Goal: Information Seeking & Learning: Learn about a topic

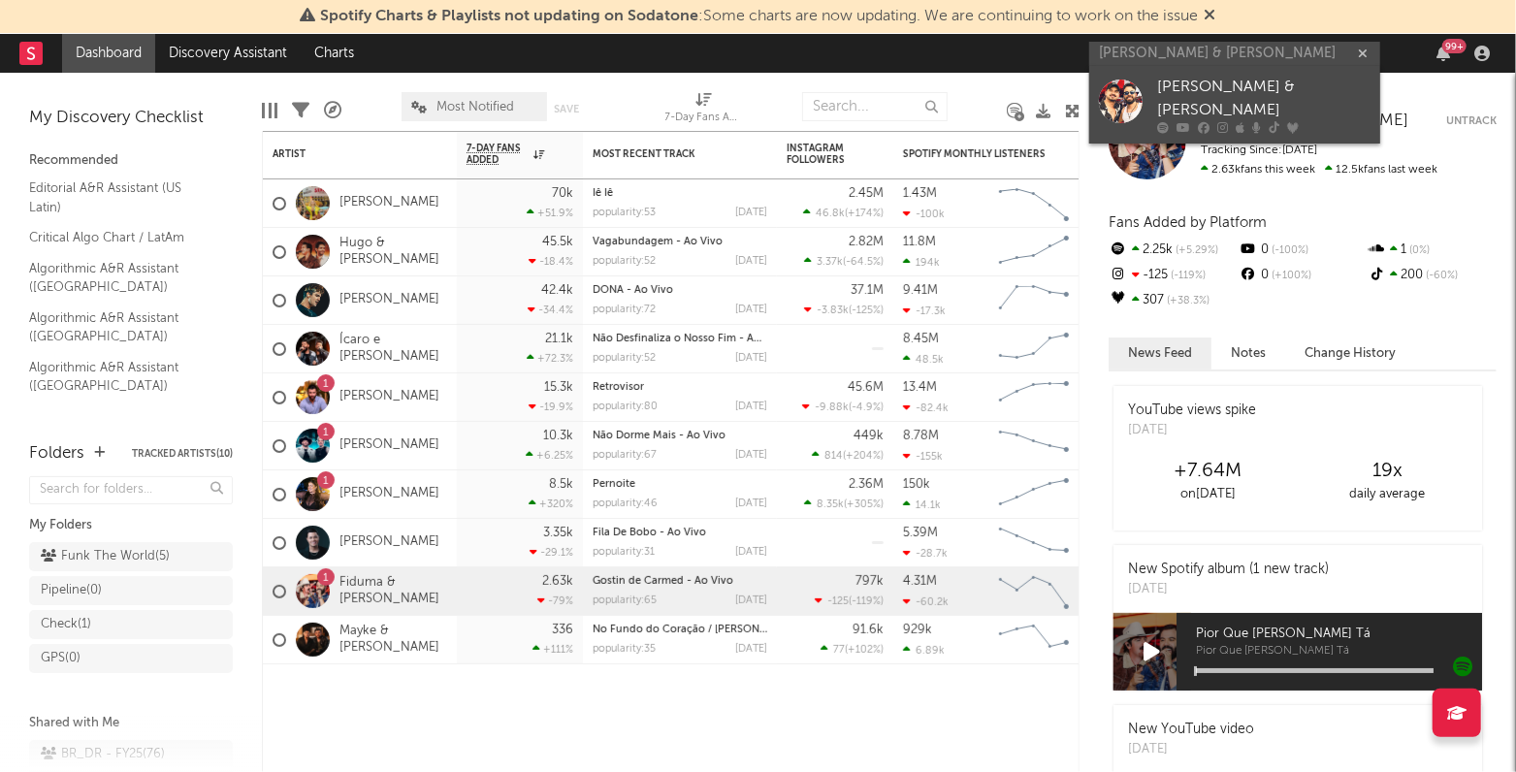
type input "[PERSON_NAME] & [PERSON_NAME]"
click at [1153, 81] on link "[PERSON_NAME] & [PERSON_NAME]" at bounding box center [1234, 105] width 291 height 78
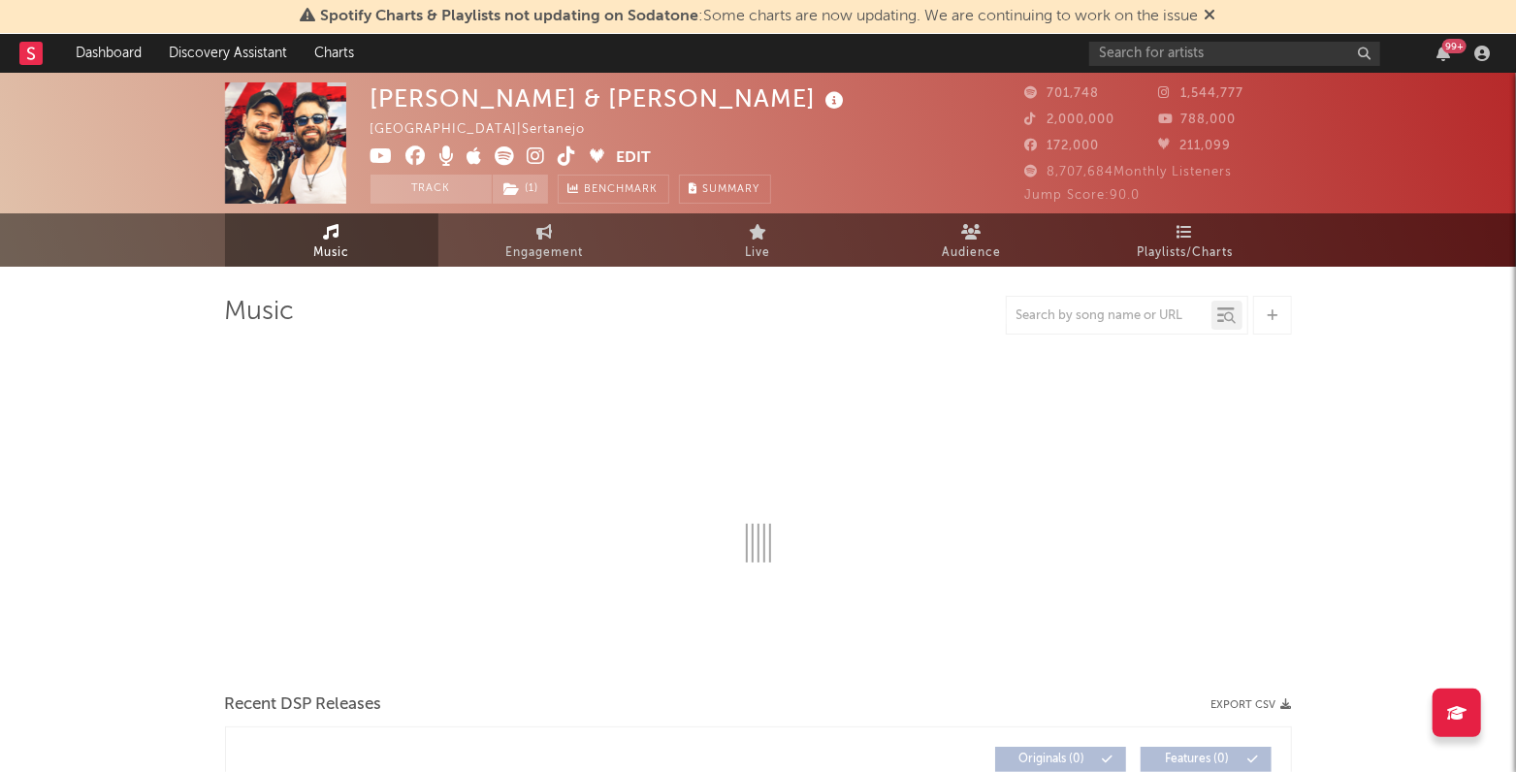
select select "6m"
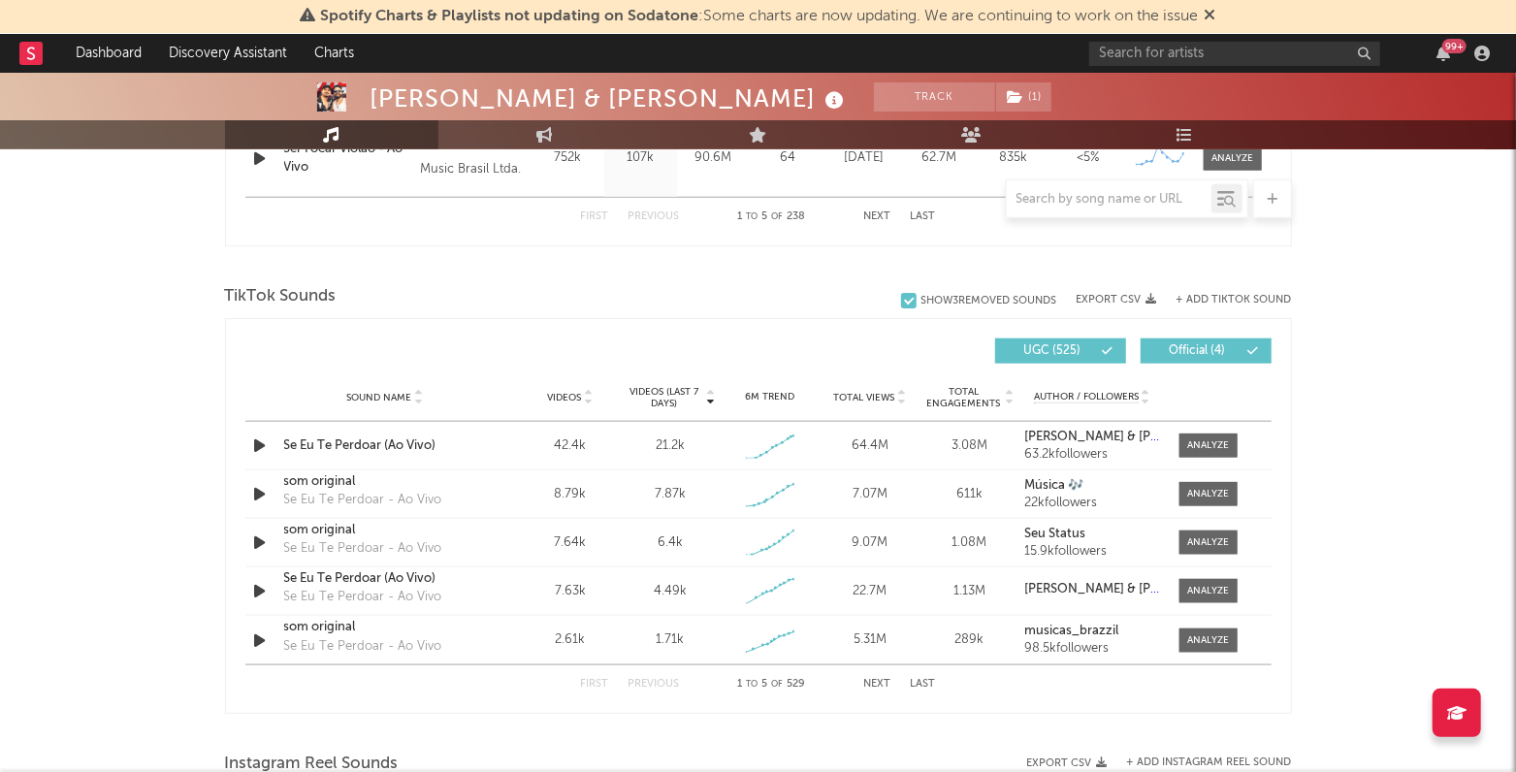
scroll to position [1197, 0]
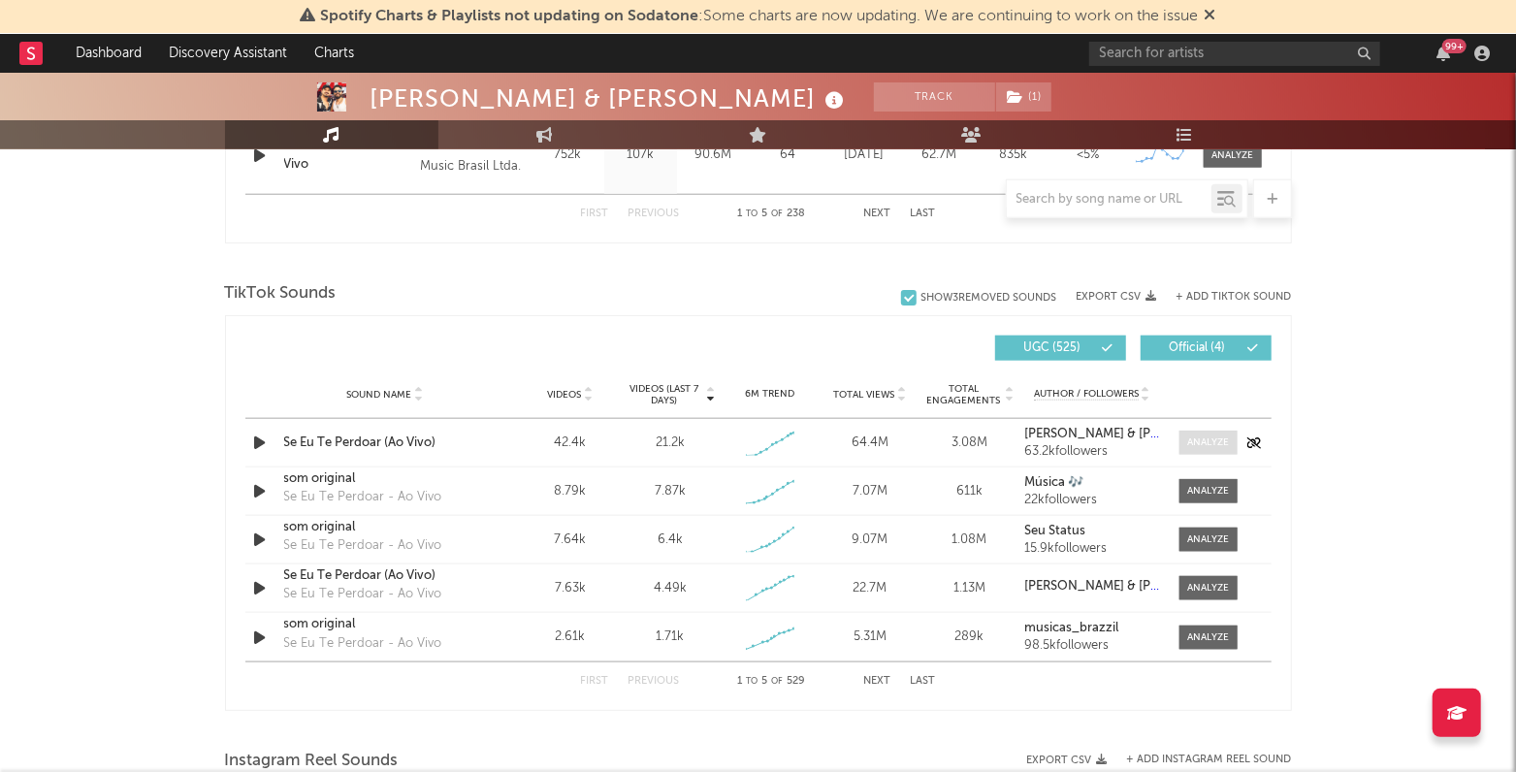
click at [1204, 442] on div at bounding box center [1208, 443] width 42 height 15
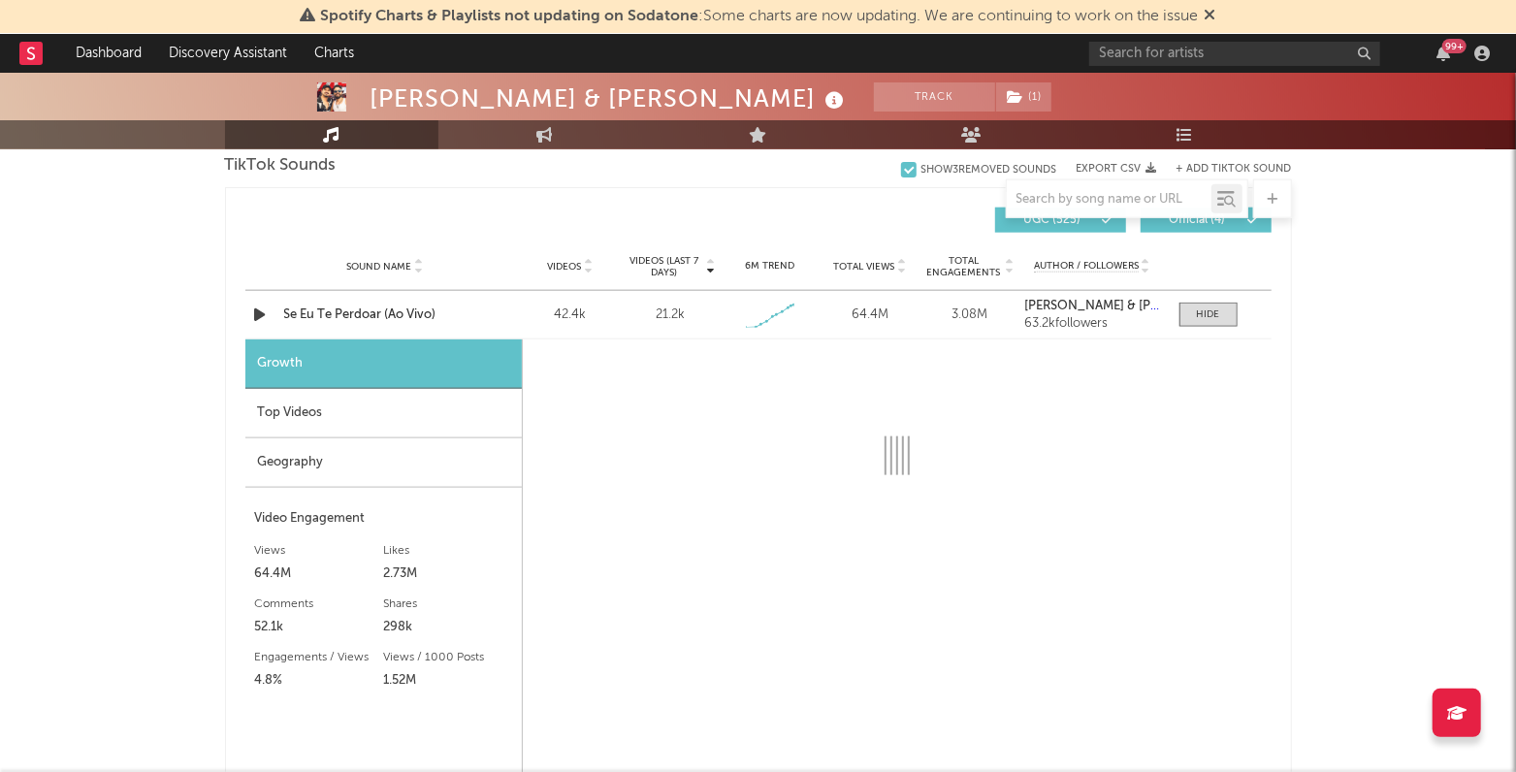
select select "1w"
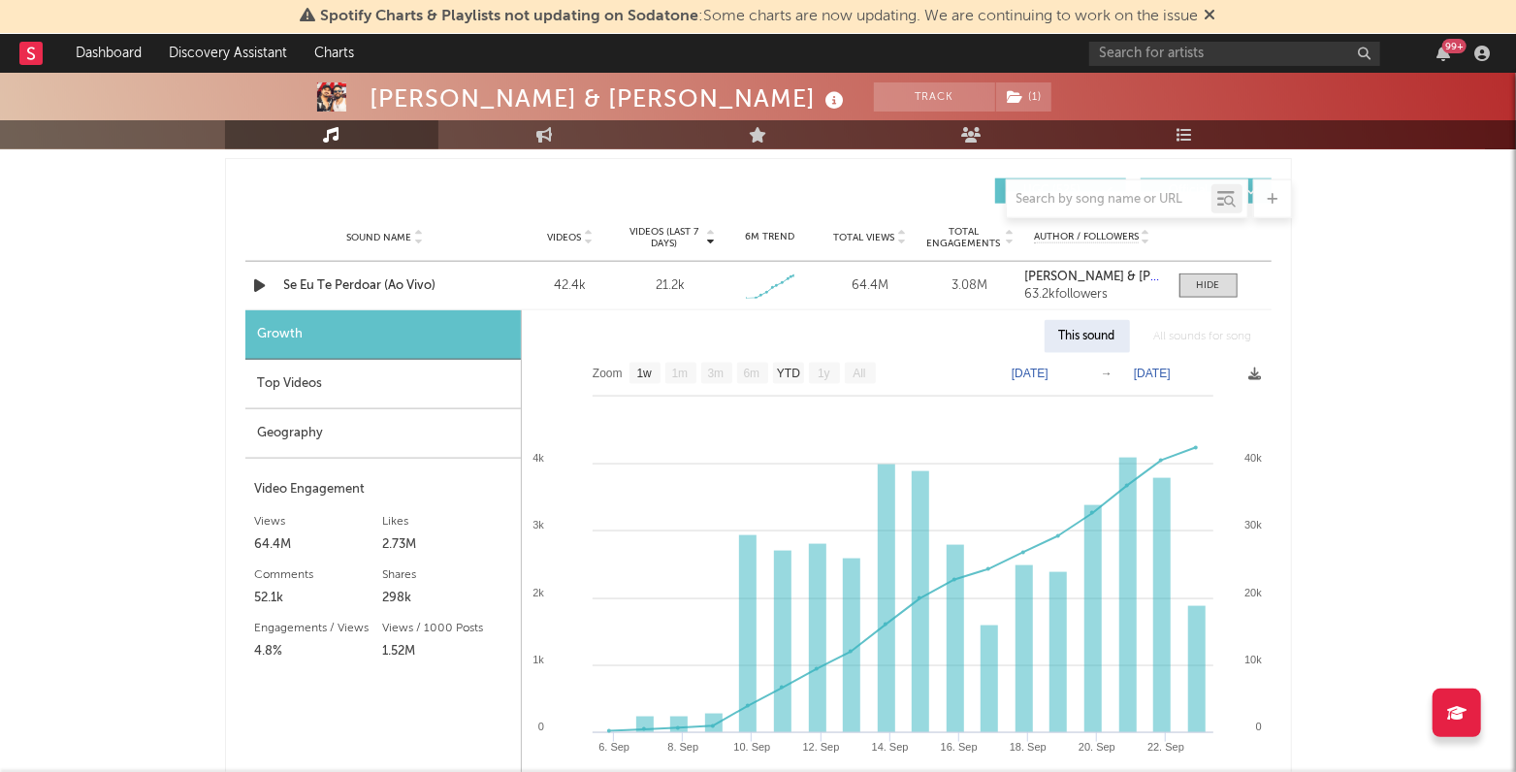
scroll to position [1355, 0]
click at [1211, 330] on div "All sounds for song" at bounding box center [1203, 335] width 127 height 33
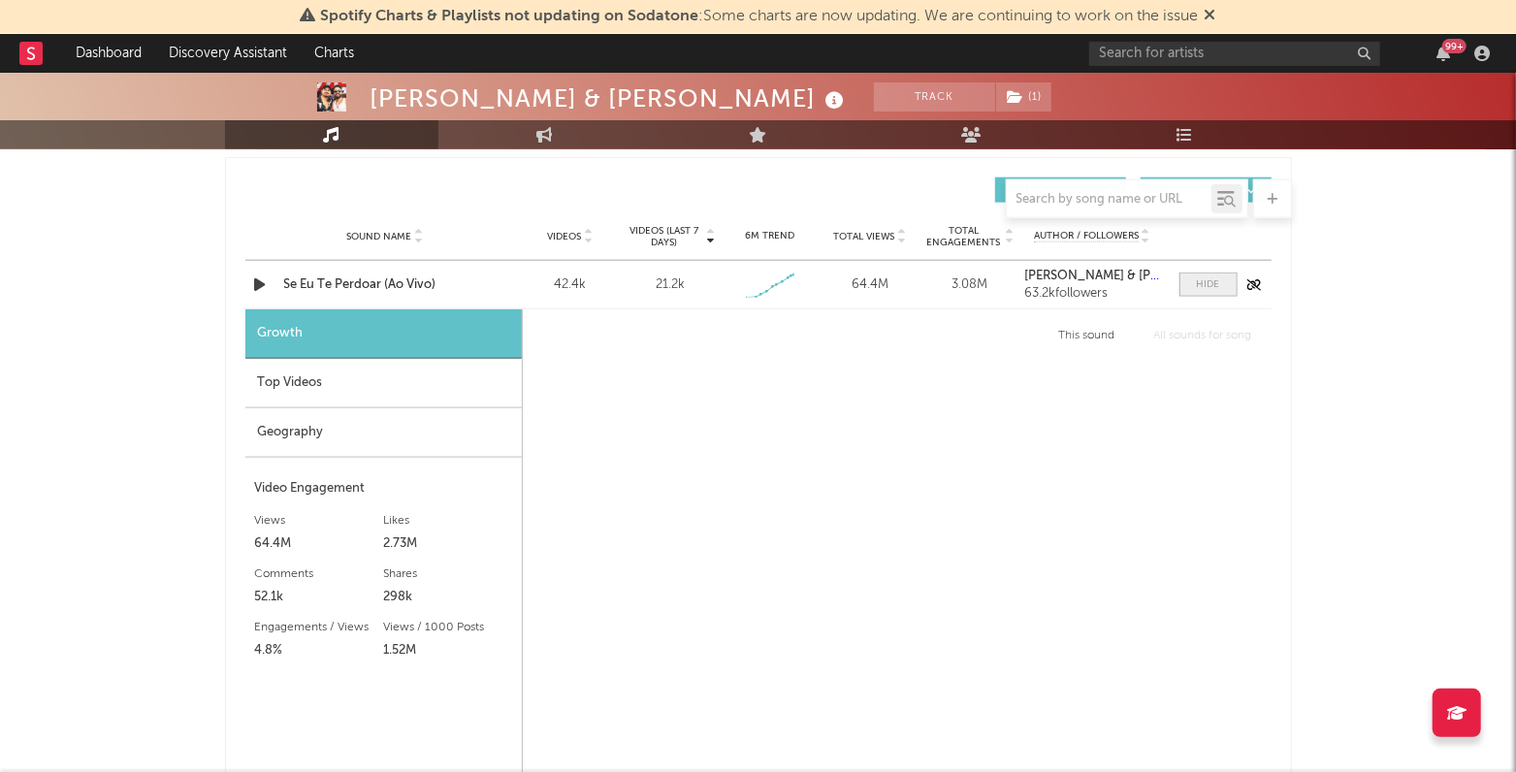
click at [1223, 292] on span at bounding box center [1208, 285] width 58 height 24
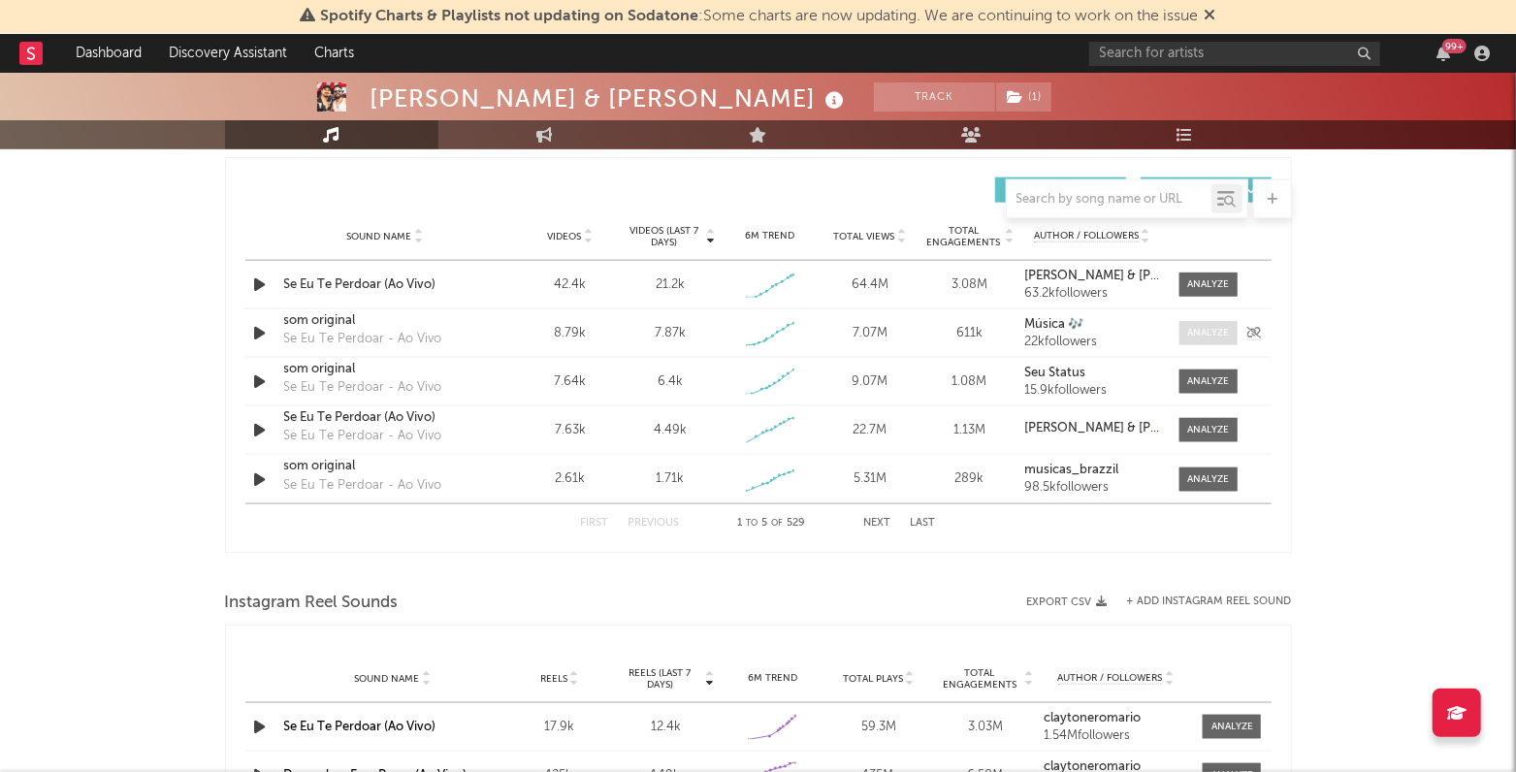
click at [1211, 334] on div at bounding box center [1208, 333] width 42 height 15
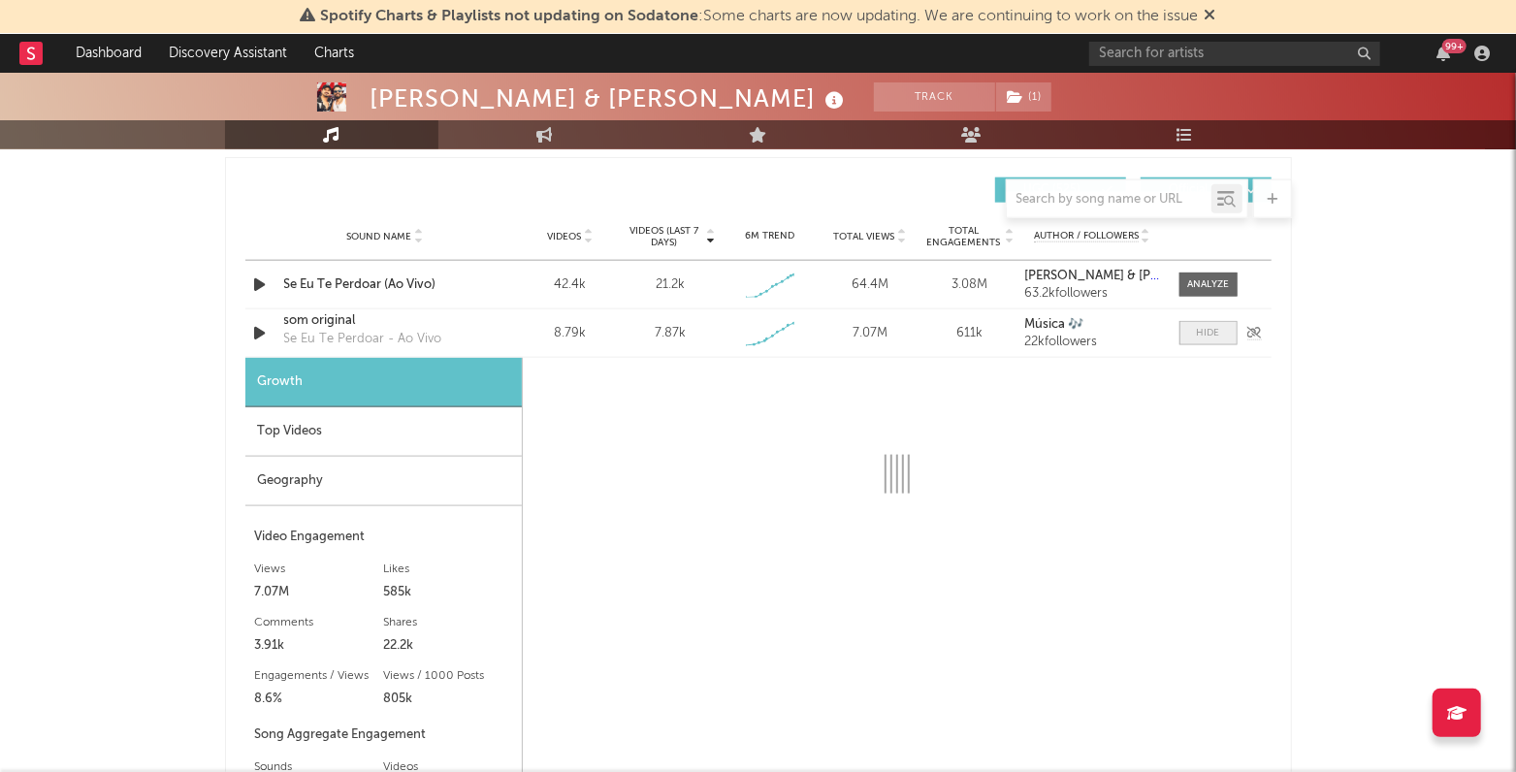
select select "1w"
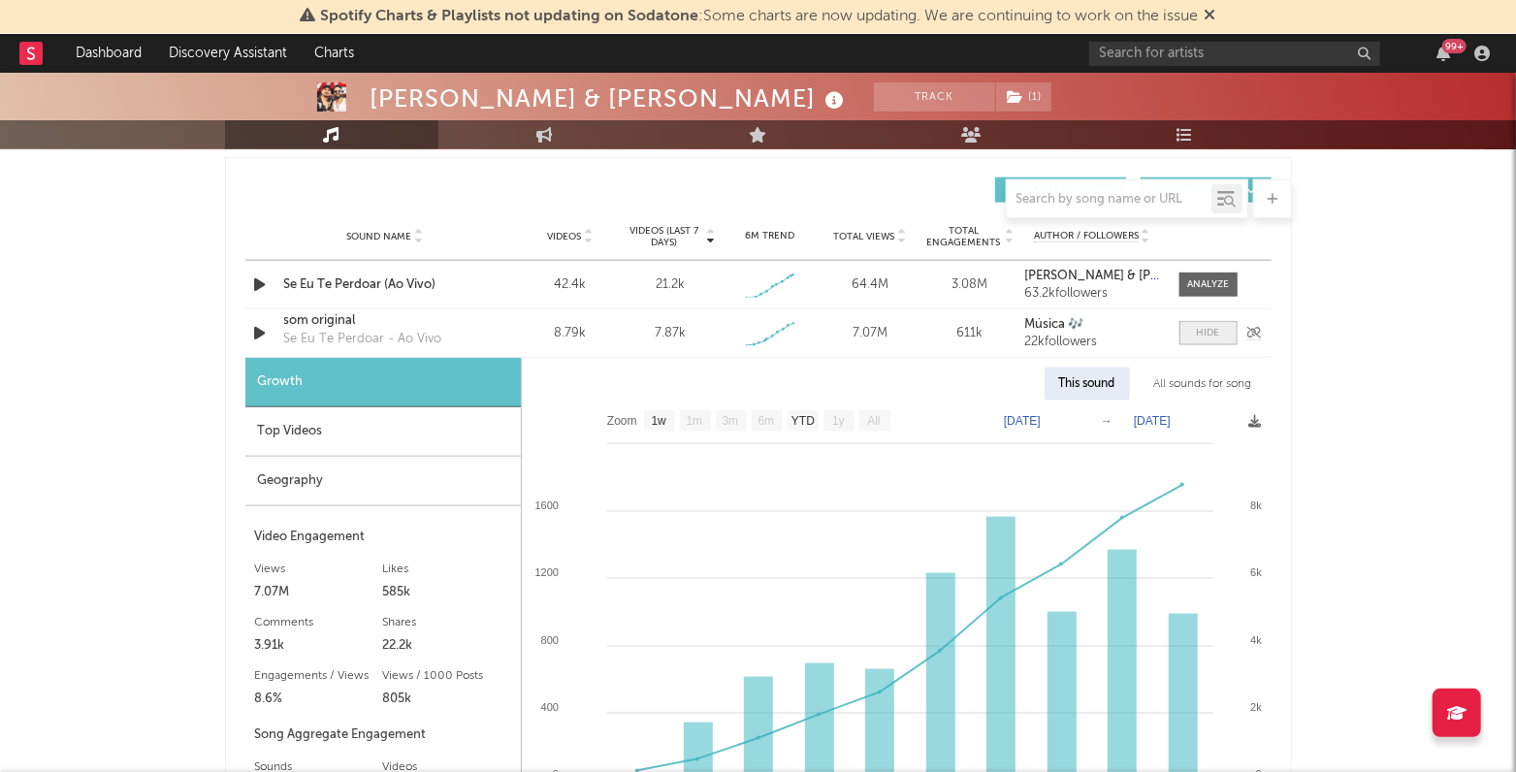
click at [1211, 334] on div at bounding box center [1208, 333] width 23 height 15
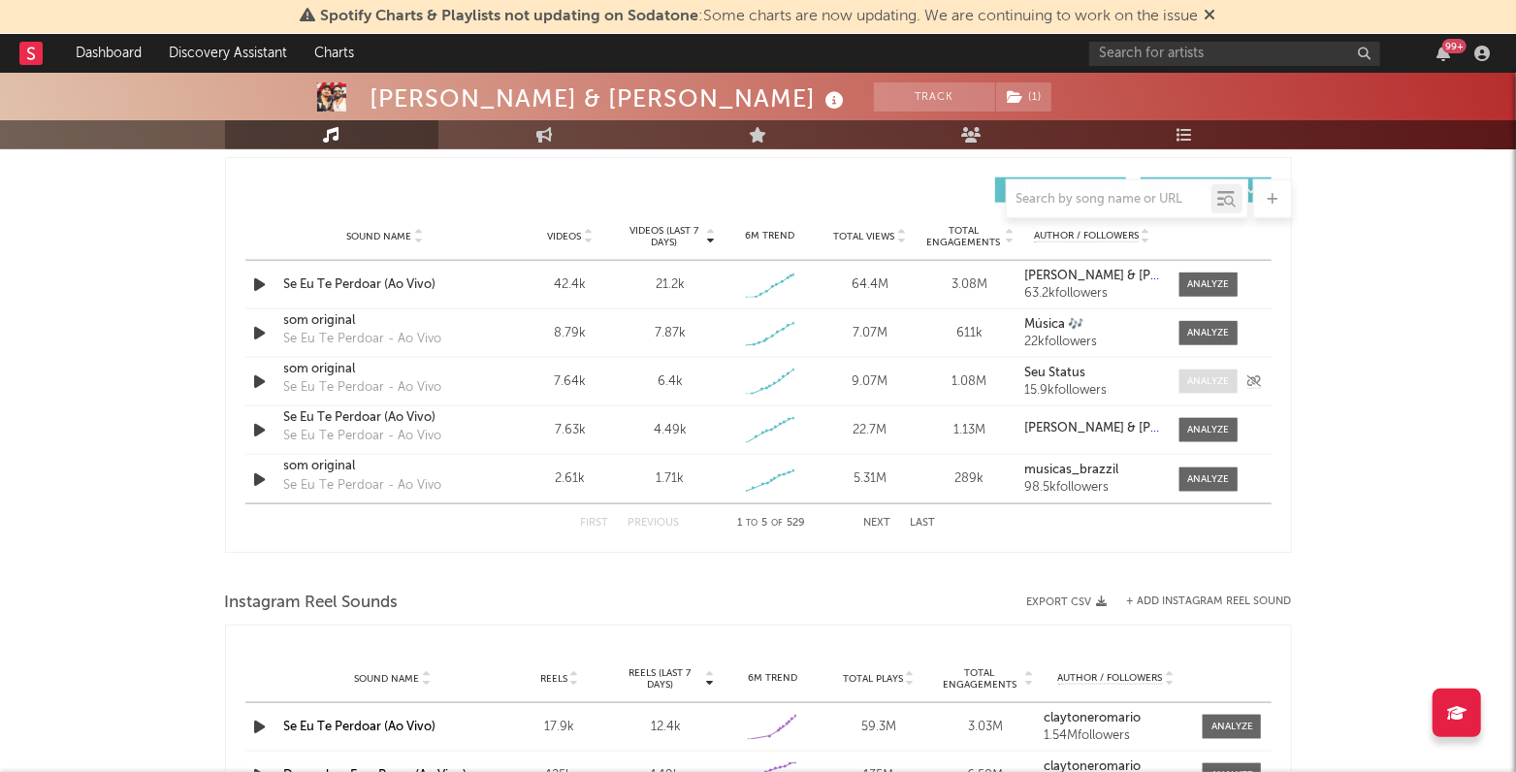
click at [1207, 386] on div at bounding box center [1208, 381] width 42 height 15
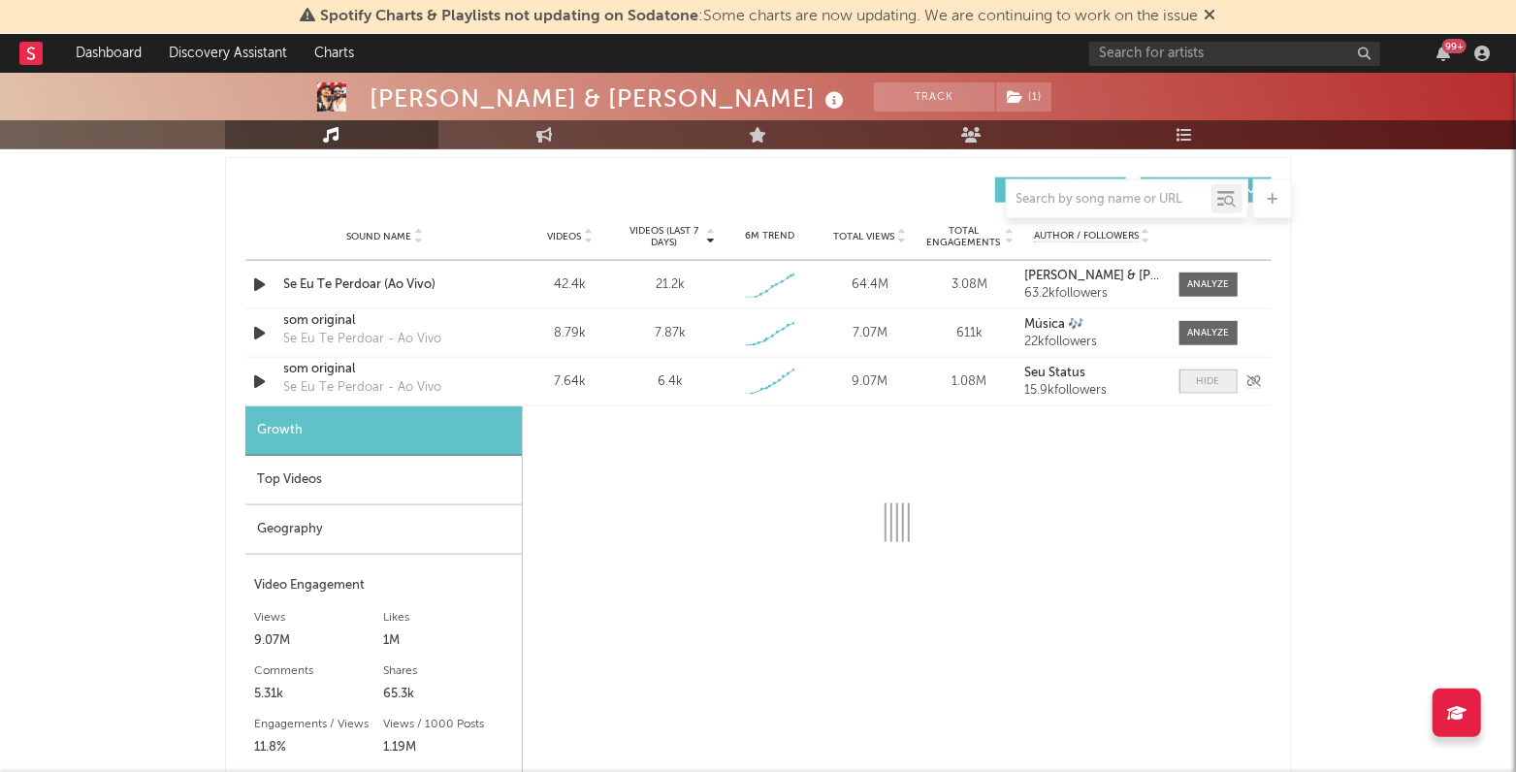
select select "1w"
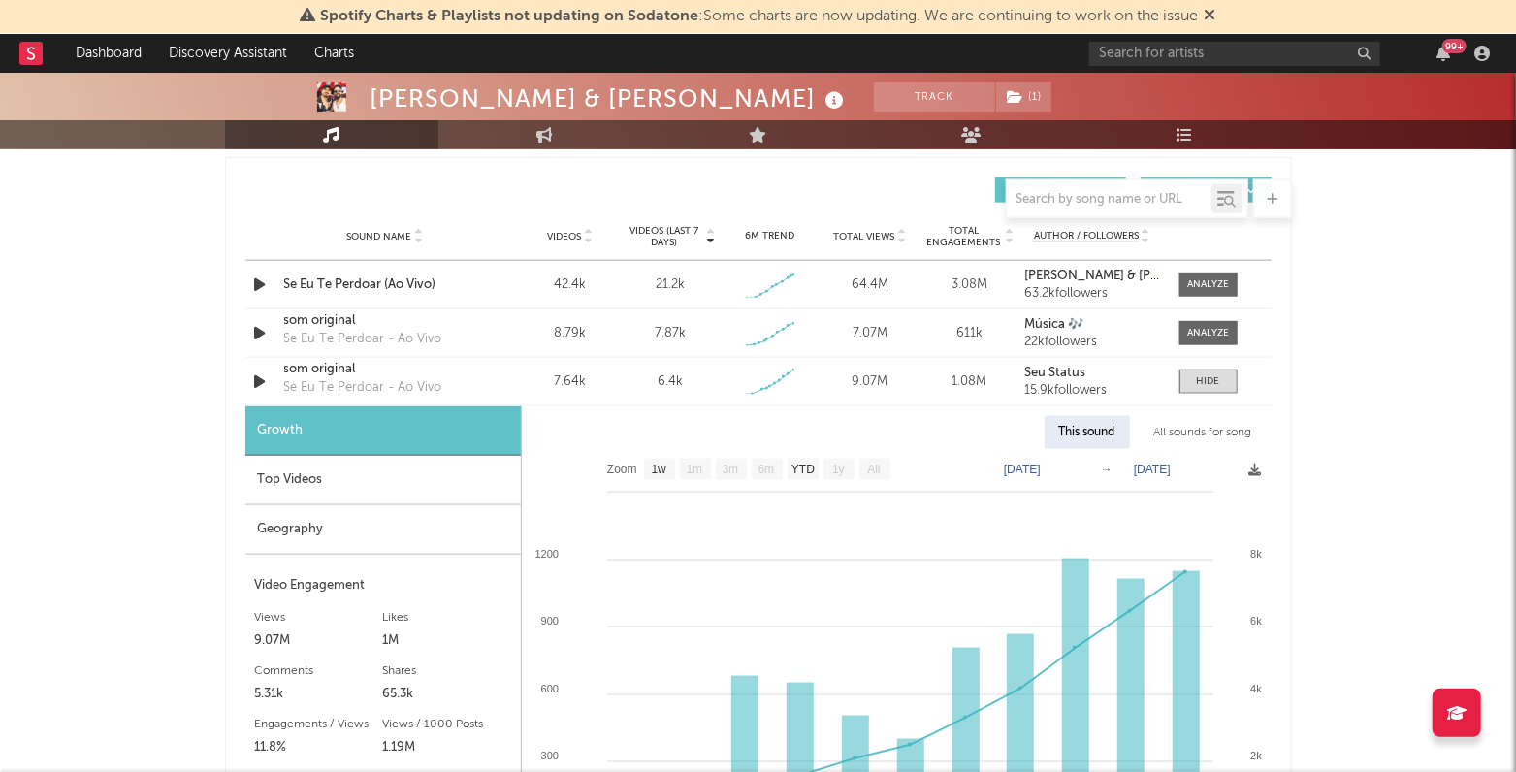
click at [1200, 430] on div "All sounds for song" at bounding box center [1203, 432] width 127 height 33
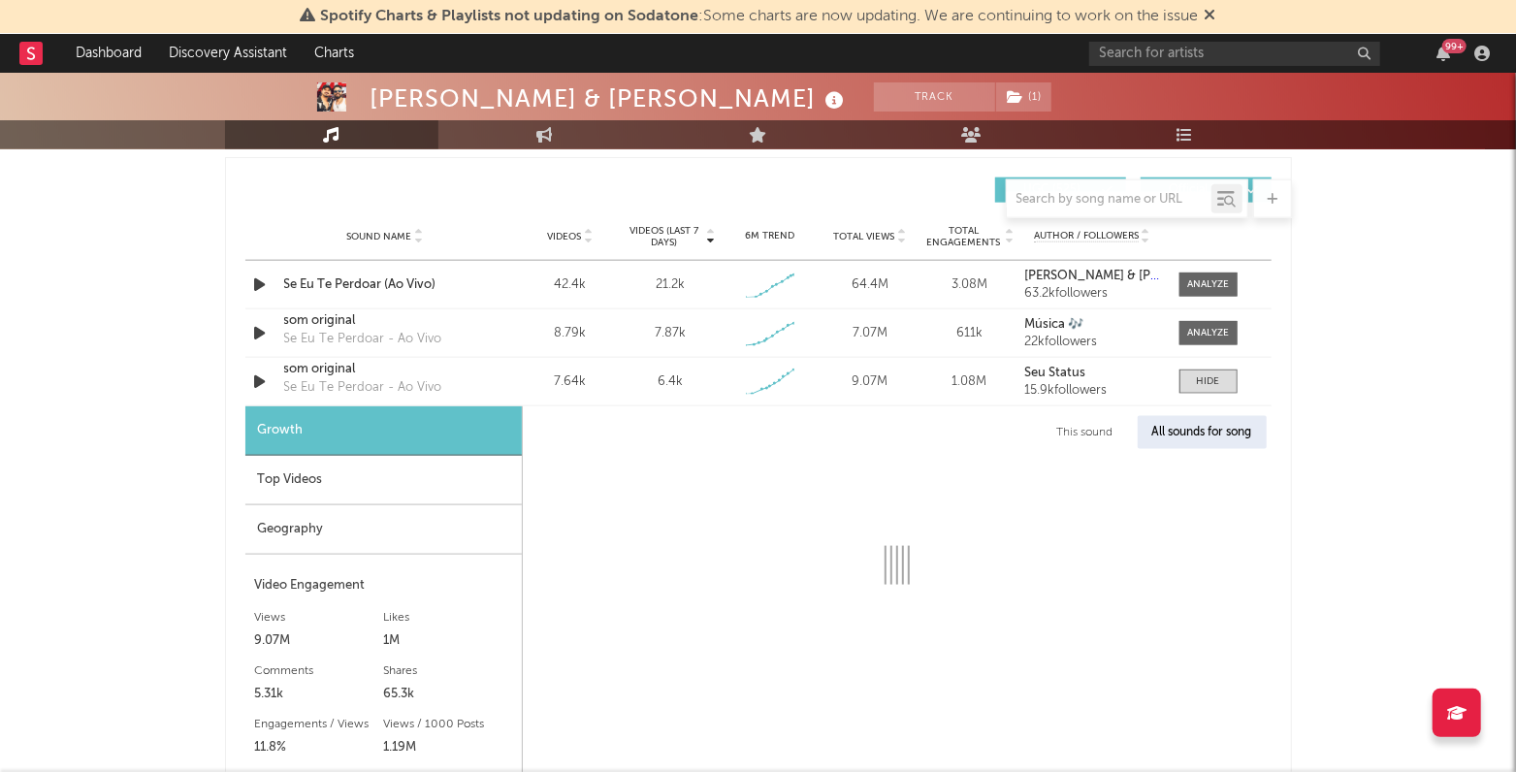
select select "1w"
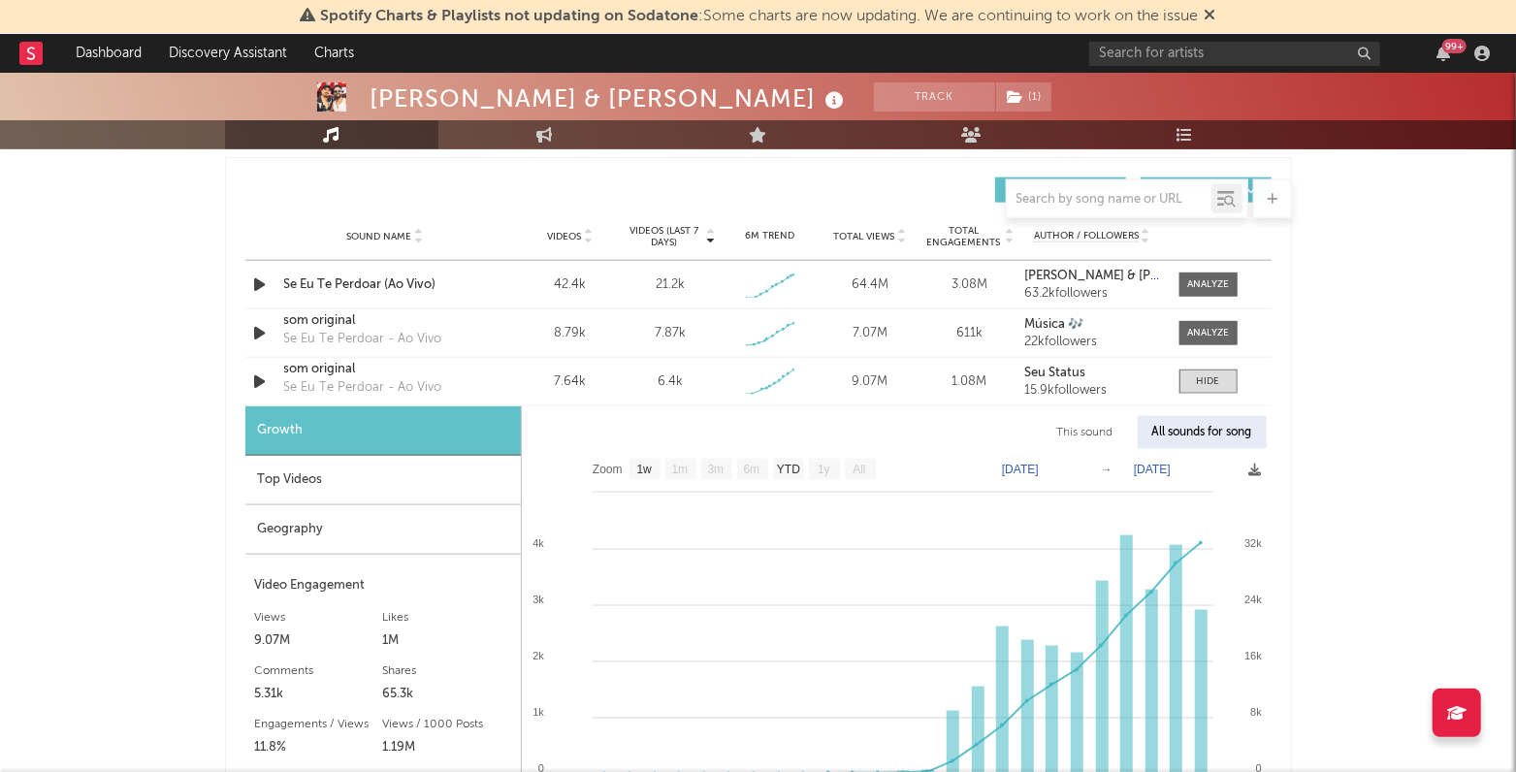
scroll to position [1440, 0]
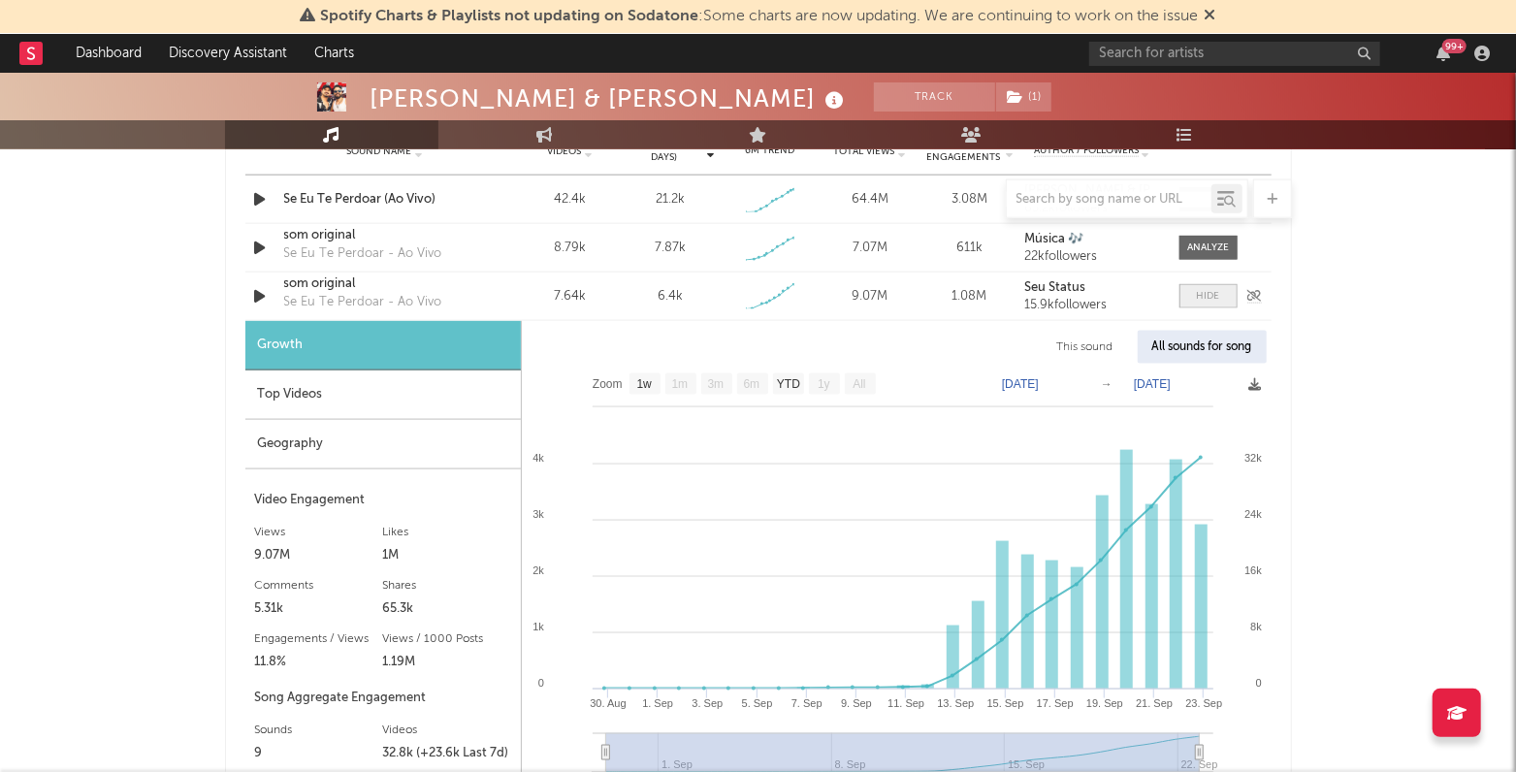
click at [1199, 295] on div at bounding box center [1208, 296] width 23 height 15
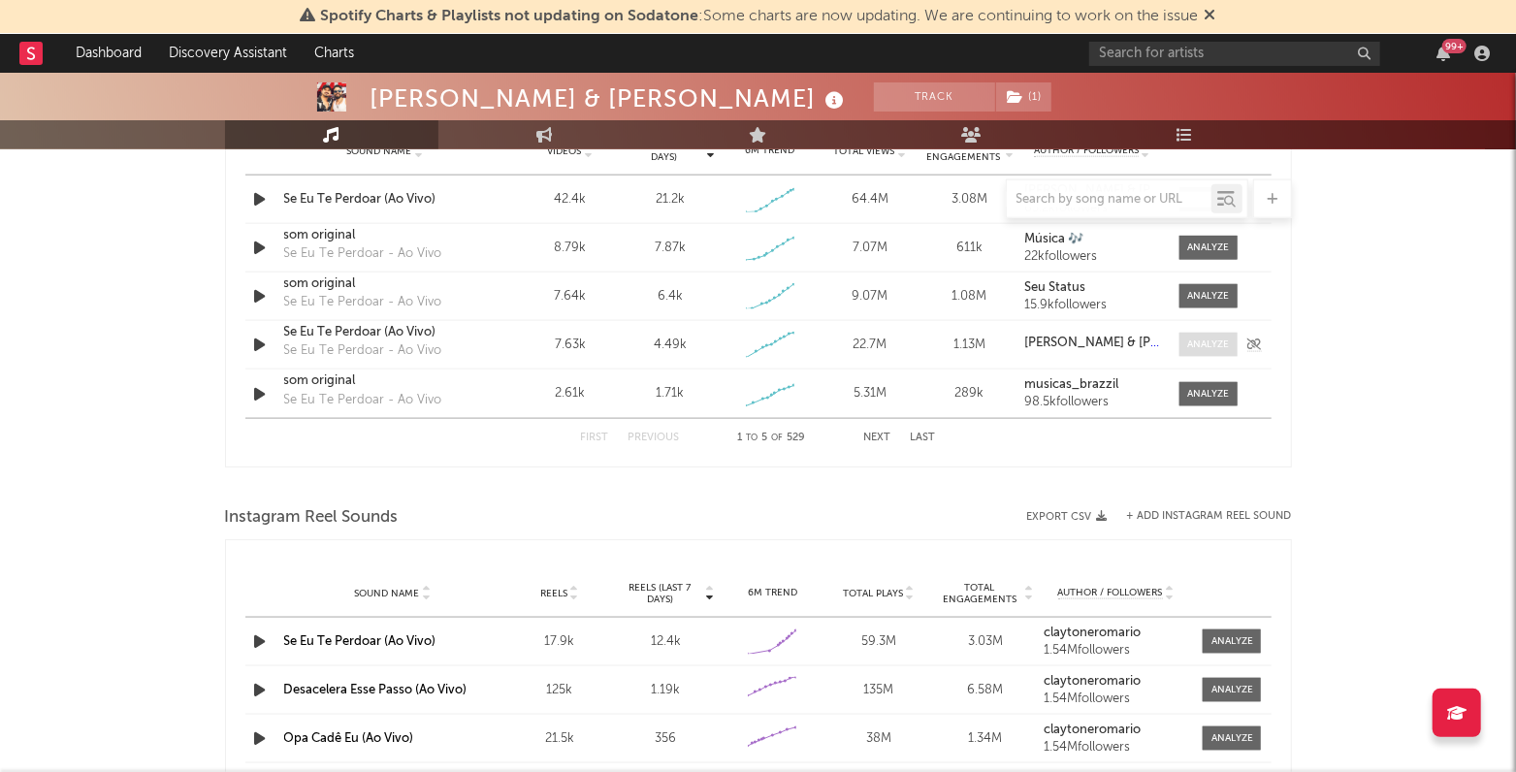
click at [1201, 350] on span at bounding box center [1208, 345] width 58 height 24
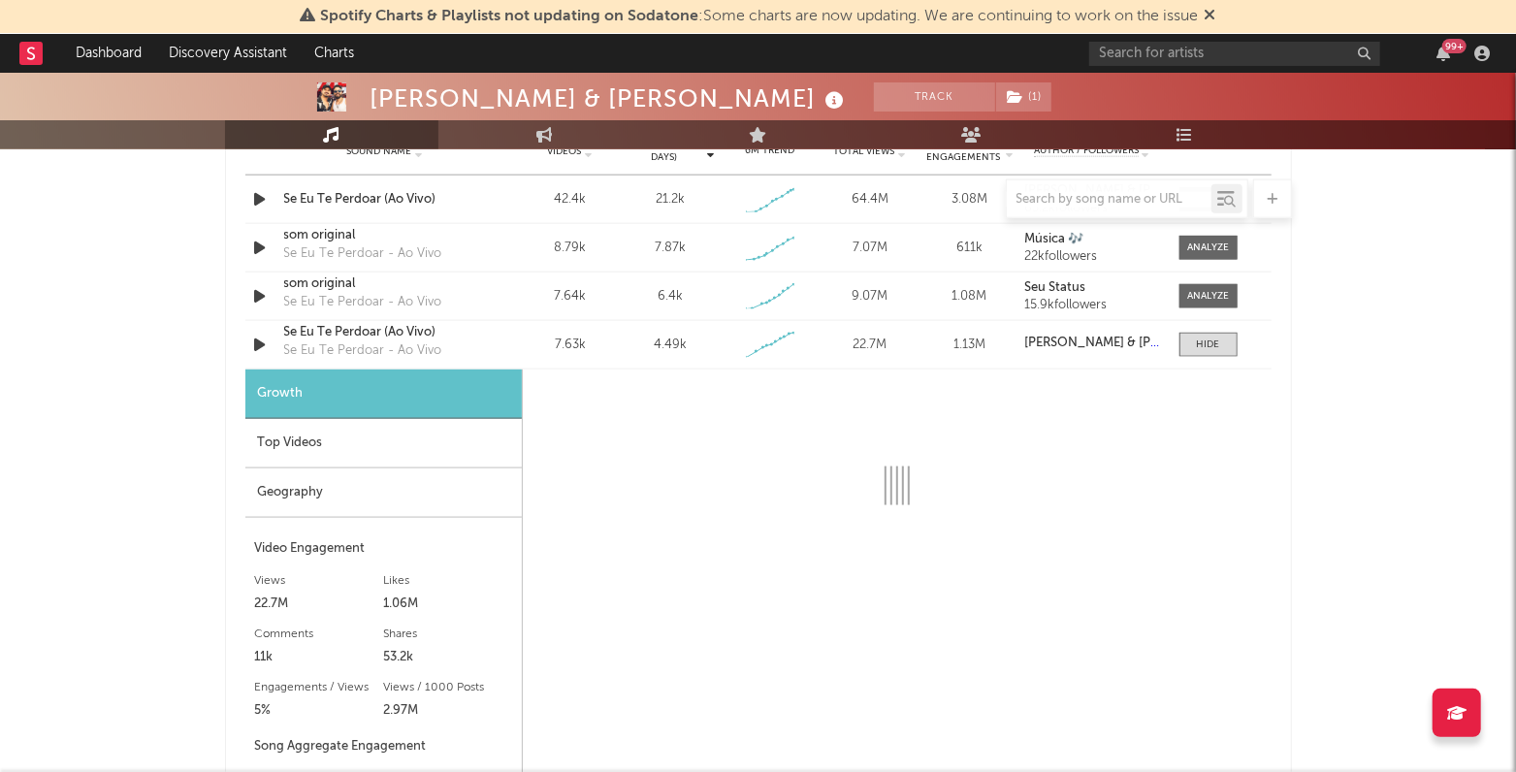
select select "1w"
